Goal: Check status: Check status

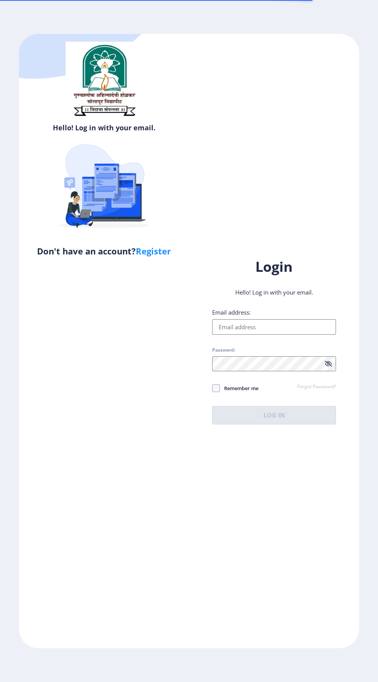
click at [286, 334] on input "Email address:" at bounding box center [274, 326] width 124 height 15
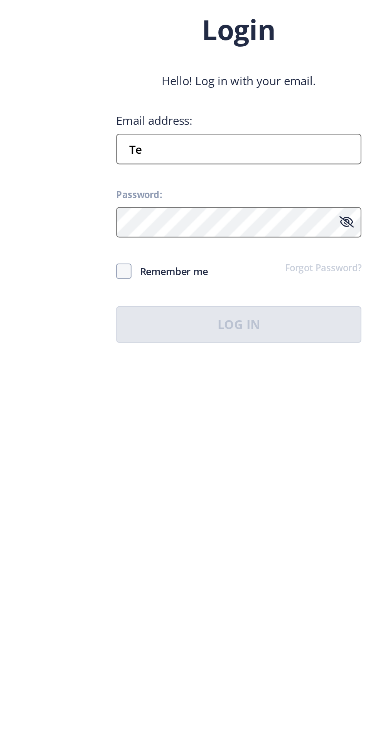
type input "T"
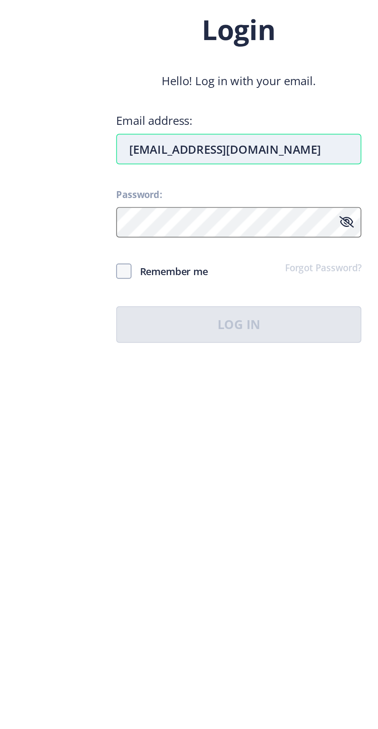
type input "[EMAIL_ADDRESS][DOMAIN_NAME]"
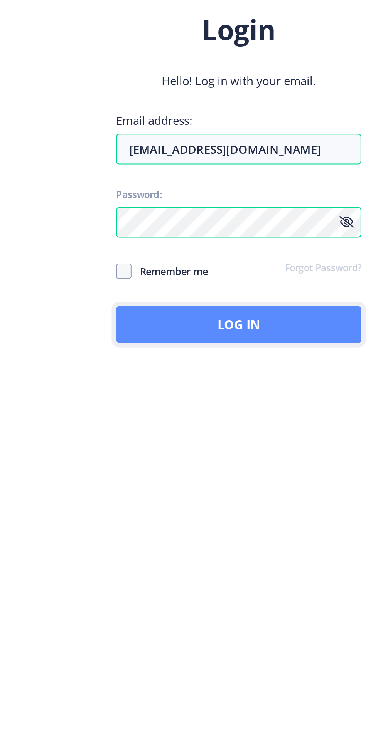
click at [309, 448] on button "Log In" at bounding box center [274, 439] width 124 height 18
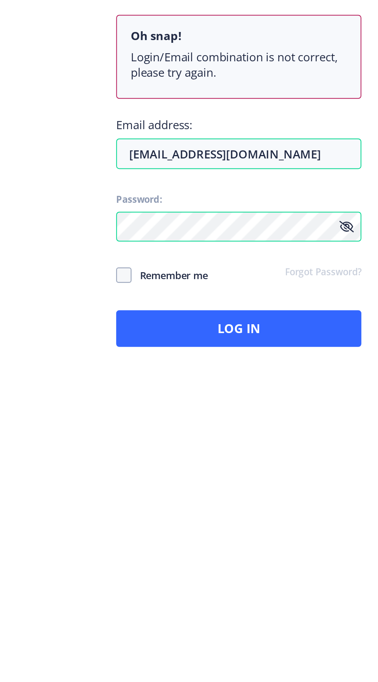
click at [328, 392] on icon at bounding box center [327, 389] width 7 height 6
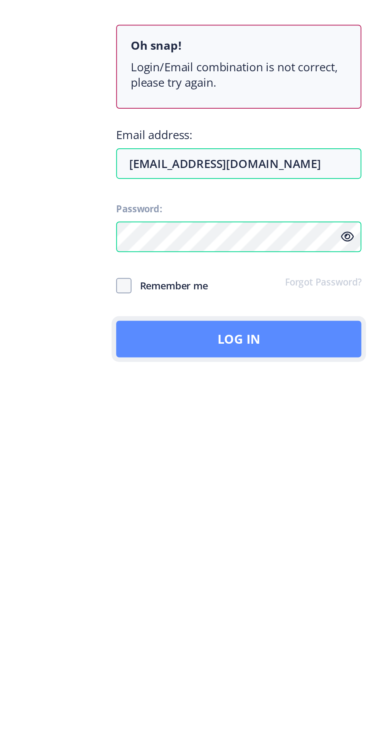
click at [314, 474] on button "Log In" at bounding box center [274, 464] width 124 height 18
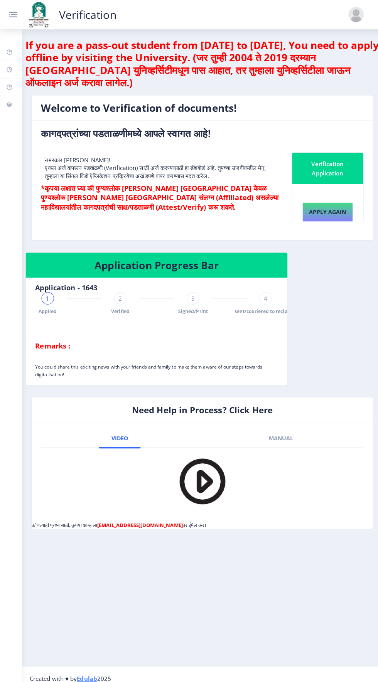
scroll to position [22, 0]
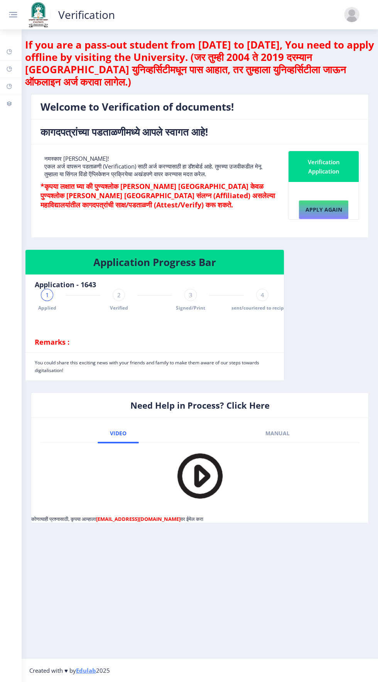
click at [189, 291] on span "3" at bounding box center [190, 295] width 3 height 8
click at [186, 289] on div "3 Signed/Print" at bounding box center [190, 300] width 12 height 22
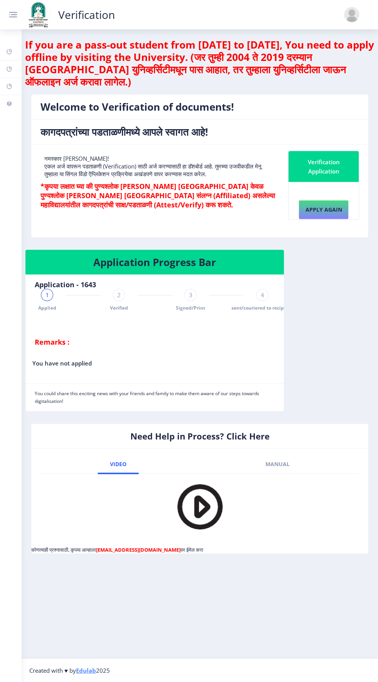
click at [260, 291] on span "4" at bounding box center [261, 295] width 3 height 8
click at [116, 289] on div "2" at bounding box center [118, 295] width 12 height 12
click at [189, 291] on span "3" at bounding box center [190, 295] width 3 height 8
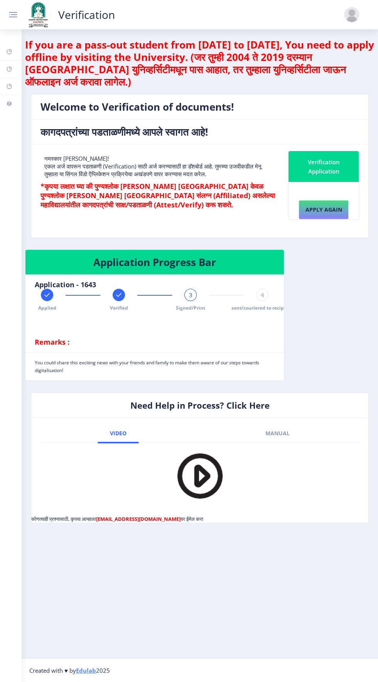
click at [260, 291] on span "4" at bounding box center [261, 295] width 3 height 8
click at [239, 304] on span "sent/couriered to recipient" at bounding box center [262, 307] width 62 height 7
click at [264, 289] on div "4" at bounding box center [262, 295] width 12 height 12
click at [191, 291] on rect at bounding box center [190, 295] width 8 height 8
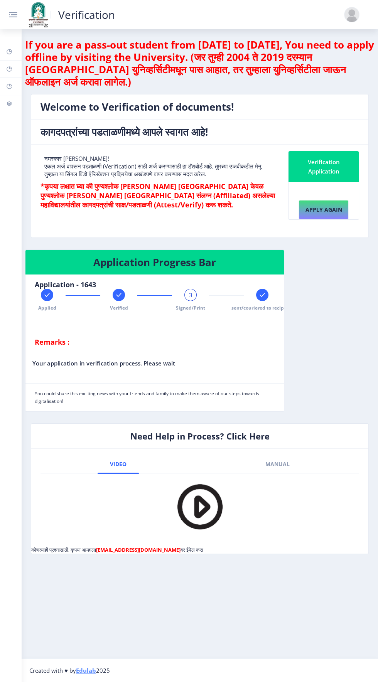
click at [267, 304] on span "sent/couriered to recipient" at bounding box center [262, 307] width 62 height 7
click at [193, 291] on rect at bounding box center [190, 295] width 8 height 8
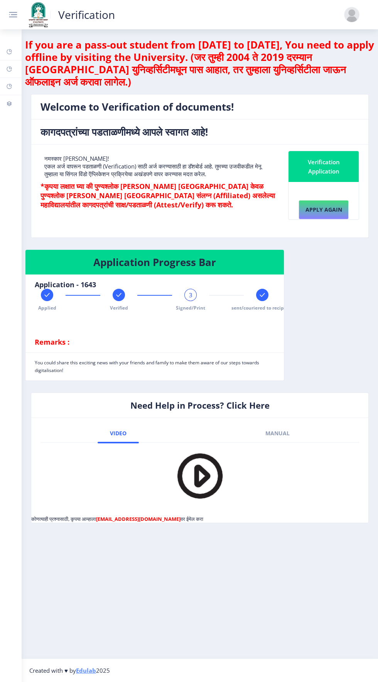
click at [264, 291] on rect at bounding box center [262, 295] width 8 height 8
click at [21, 18] on link at bounding box center [17, 14] width 18 height 11
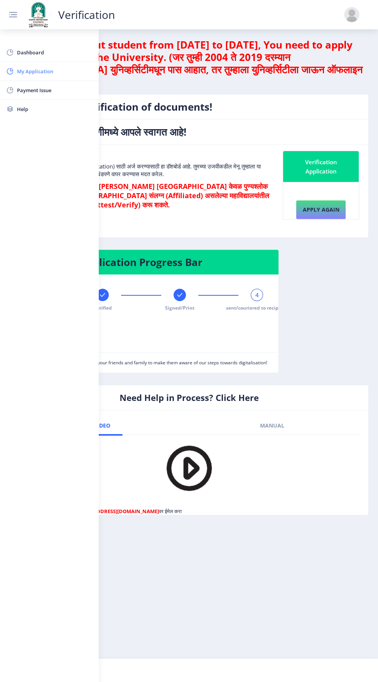
click at [54, 71] on span "My Application" at bounding box center [55, 71] width 76 height 9
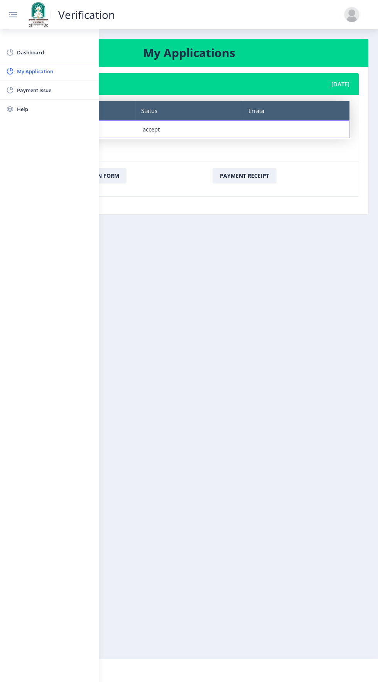
click at [294, 238] on nb-layout-column "My Applications Application - 1643 [DATE] Tracker Status Errata Tracker printed…" at bounding box center [189, 343] width 378 height 629
click at [107, 95] on nb-card-body "Tracker Status Errata Tracker printedulab Status accept Errata" at bounding box center [188, 128] width 339 height 67
click at [22, 10] on link at bounding box center [17, 14] width 18 height 11
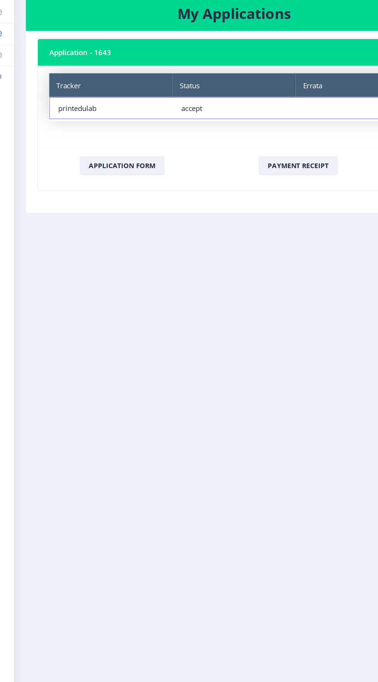
scroll to position [22, 0]
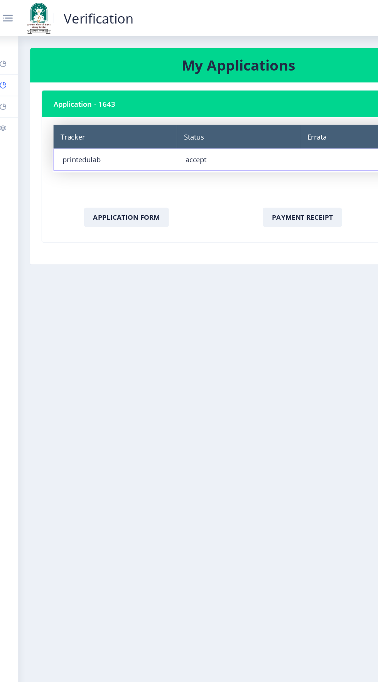
click at [74, 121] on div "Tracker printedulab" at bounding box center [99, 129] width 99 height 17
click at [166, 125] on div "accept" at bounding box center [200, 129] width 86 height 8
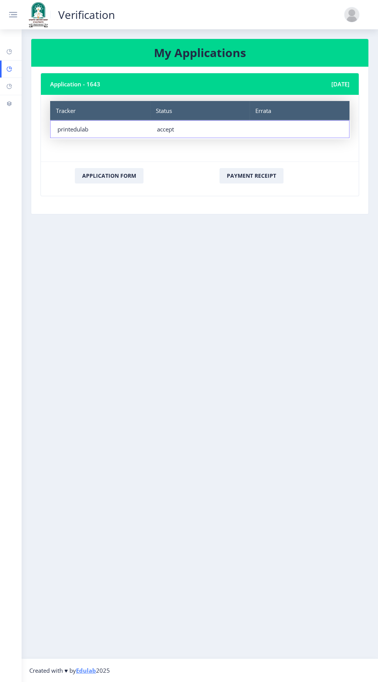
click at [90, 101] on div "Tracker" at bounding box center [100, 110] width 100 height 19
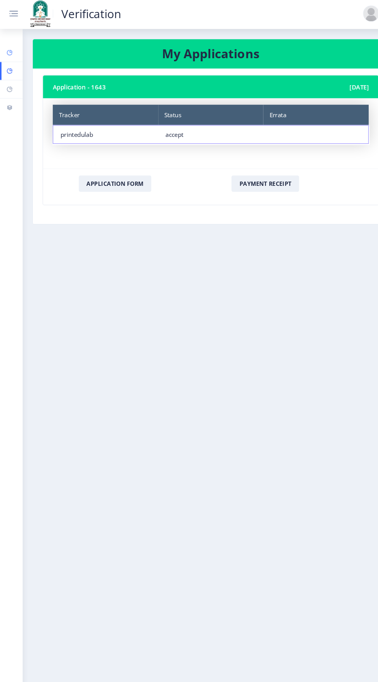
click at [10, 50] on rect at bounding box center [9, 52] width 6 height 6
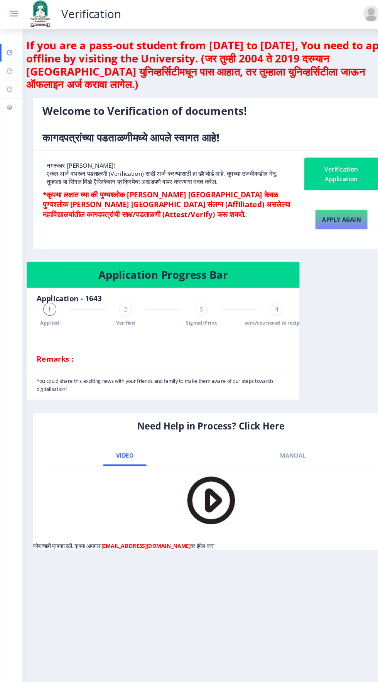
click at [264, 304] on span "sent/couriered to recipient" at bounding box center [262, 307] width 62 height 7
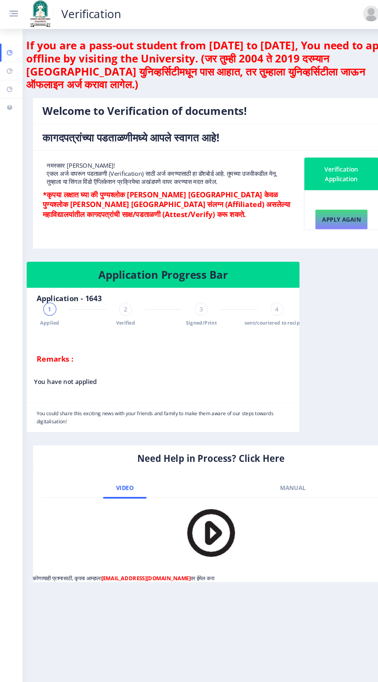
click at [201, 304] on span "Signed/Print" at bounding box center [190, 307] width 29 height 7
click at [189, 291] on span "3" at bounding box center [190, 295] width 3 height 8
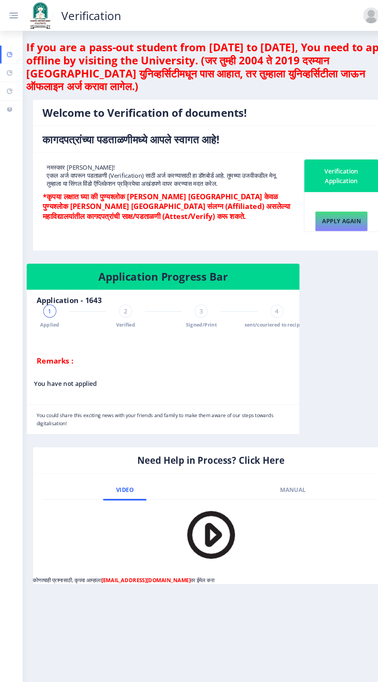
click at [189, 291] on span "3" at bounding box center [190, 295] width 3 height 8
click at [212, 289] on div "1 Applied 2 Verified 3 Signed/Print 4 sent/couriered to recipient" at bounding box center [155, 300] width 240 height 22
click at [187, 304] on span "Signed/Print" at bounding box center [190, 307] width 29 height 7
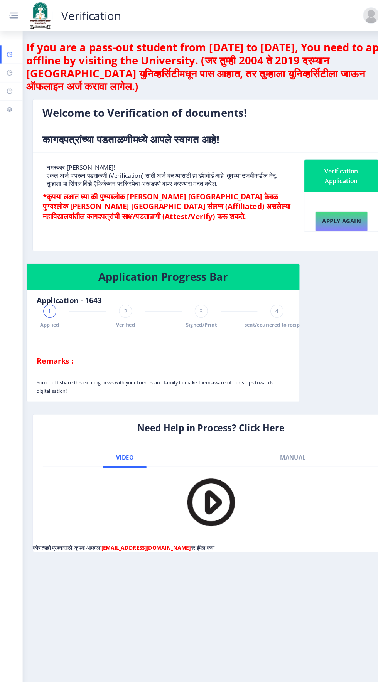
click at [243, 304] on span "sent/couriered to recipient" at bounding box center [262, 307] width 62 height 7
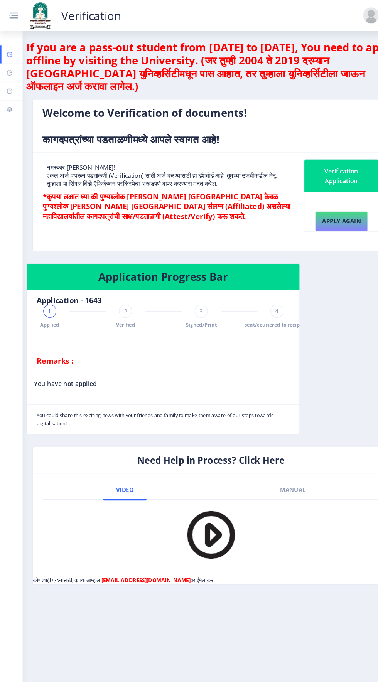
click at [200, 304] on span "Signed/Print" at bounding box center [190, 307] width 29 height 7
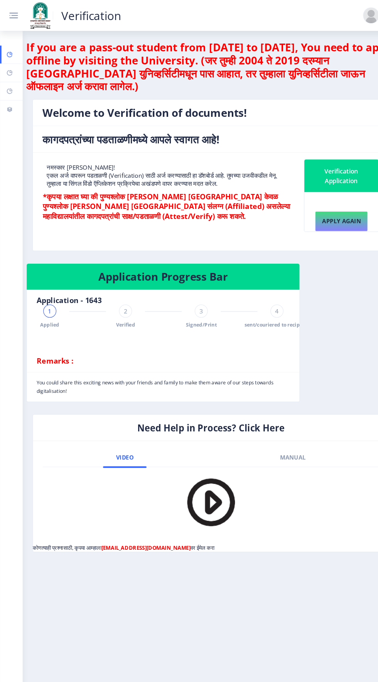
click at [186, 289] on div "3 Signed/Print" at bounding box center [190, 300] width 12 height 22
click at [14, 14] on rect at bounding box center [14, 14] width 6 height 1
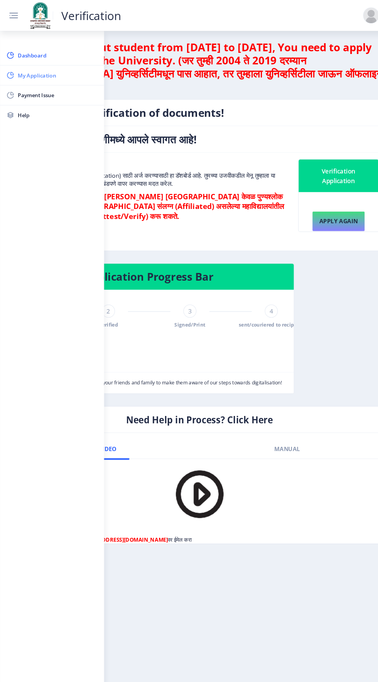
click at [52, 72] on span "My Application" at bounding box center [55, 71] width 76 height 9
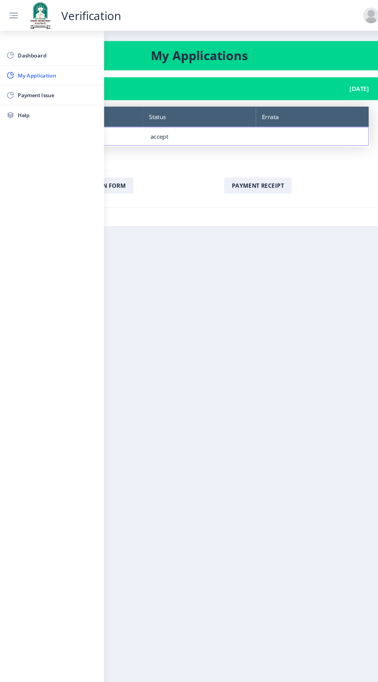
click at [22, 17] on link at bounding box center [17, 14] width 18 height 11
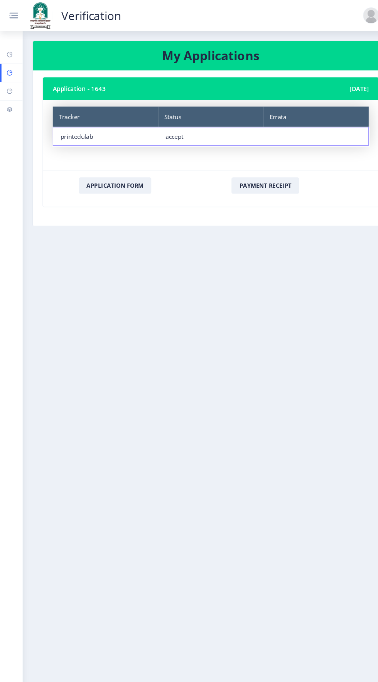
click at [175, 121] on div "Status accept" at bounding box center [199, 129] width 99 height 17
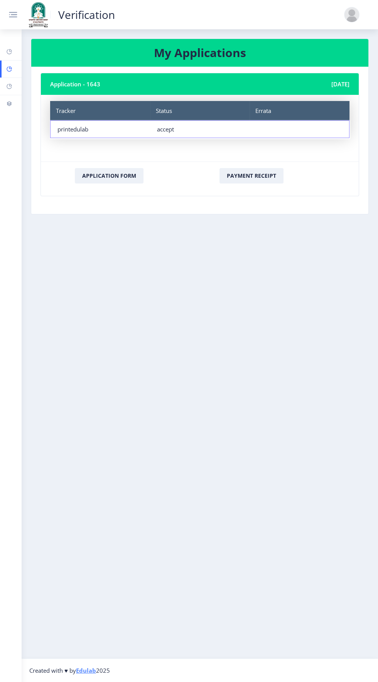
click at [178, 175] on nb-card-body "Application - 1643 [DATE] Tracker Status Errata Tracker printedulab Status acce…" at bounding box center [199, 140] width 337 height 147
